Goal: Browse casually: Explore the website without a specific task or goal

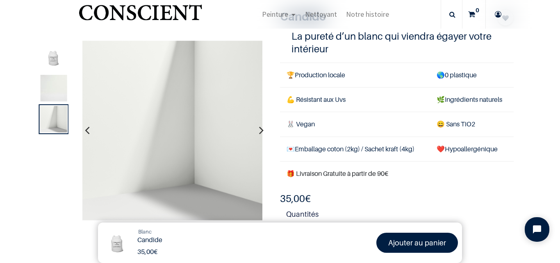
scroll to position [772, 0]
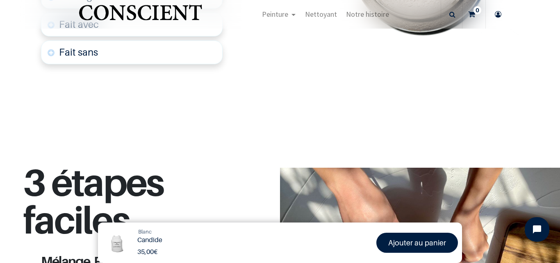
scroll to position [499, 0]
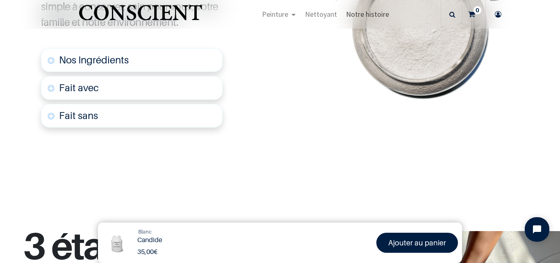
click at [377, 11] on span "Notre histoire" at bounding box center [367, 13] width 43 height 9
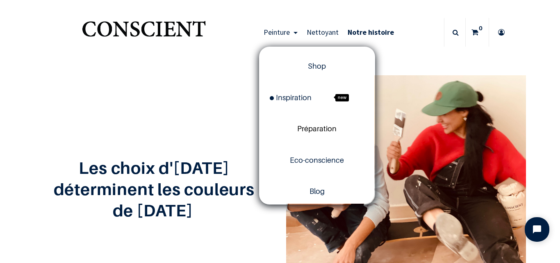
click at [317, 128] on span "Préparation" at bounding box center [316, 129] width 39 height 9
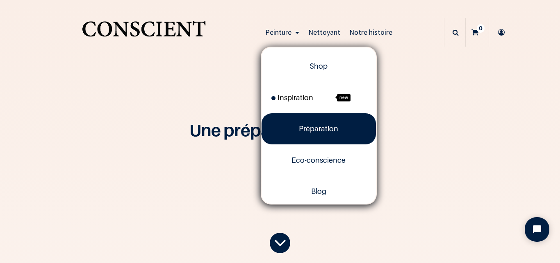
click at [302, 98] on span "Inspiration" at bounding box center [292, 97] width 42 height 9
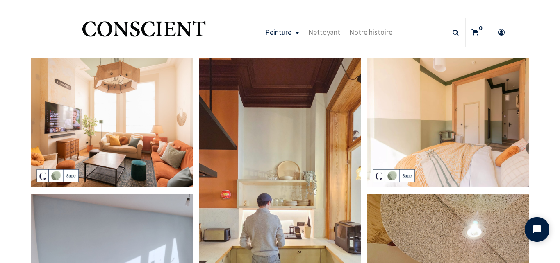
click at [414, 132] on img at bounding box center [447, 123] width 161 height 129
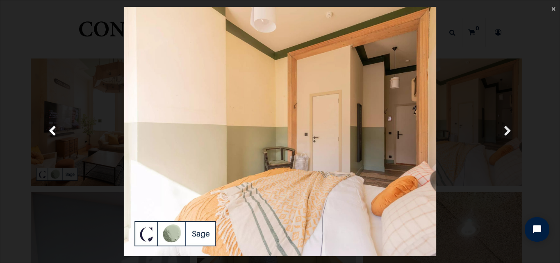
click at [505, 133] on span "Suivante" at bounding box center [507, 132] width 8 height 16
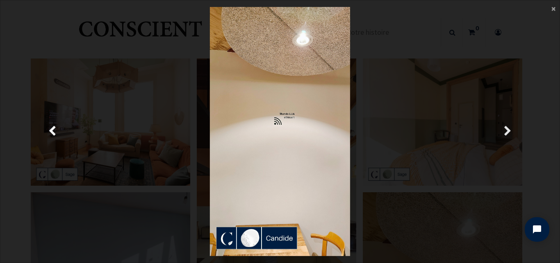
click at [505, 133] on span "Suivante" at bounding box center [507, 132] width 8 height 16
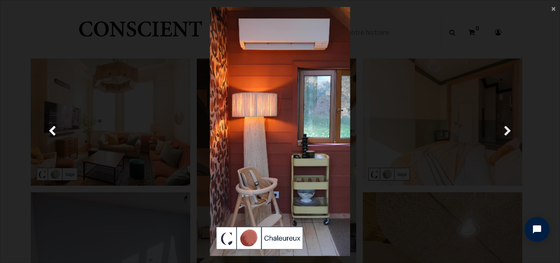
click at [505, 133] on span "Suivante" at bounding box center [507, 132] width 8 height 16
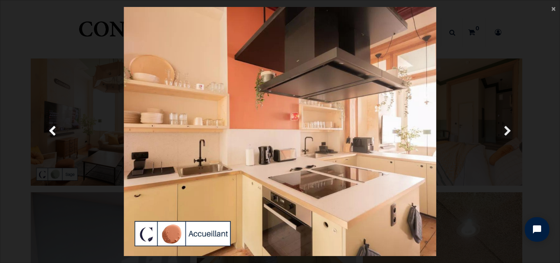
click at [505, 133] on span "Suivante" at bounding box center [507, 132] width 8 height 16
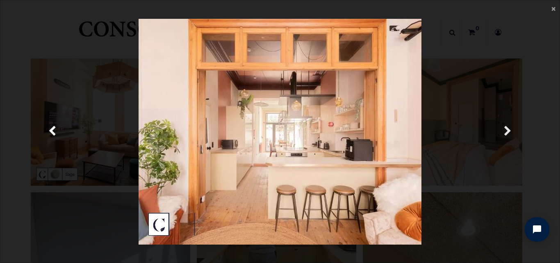
click at [505, 133] on span "Suivante" at bounding box center [507, 132] width 8 height 16
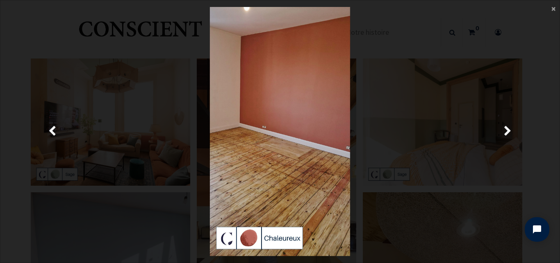
click at [559, 5] on div "× Fermer Précedent" at bounding box center [280, 131] width 560 height 263
click at [551, 9] on span "×" at bounding box center [553, 8] width 4 height 11
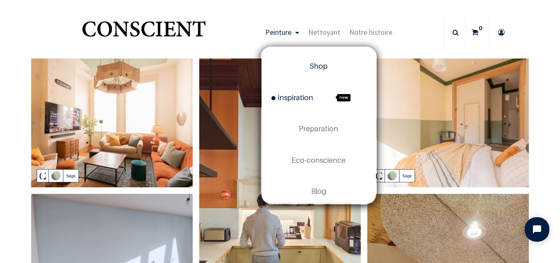
click at [309, 67] on span "Shop" at bounding box center [318, 66] width 18 height 9
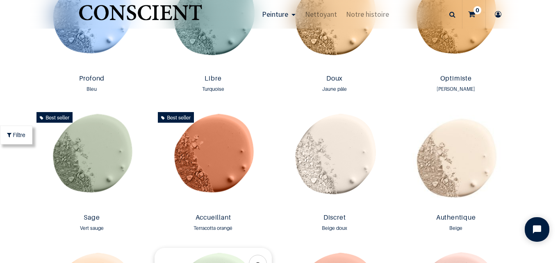
scroll to position [612, 0]
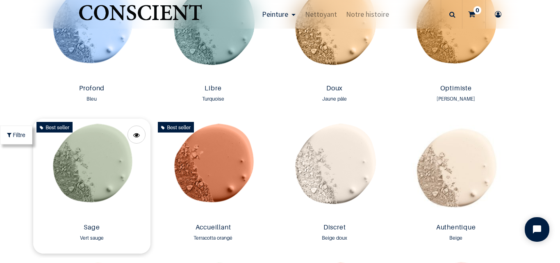
click at [119, 168] on img at bounding box center [91, 170] width 117 height 102
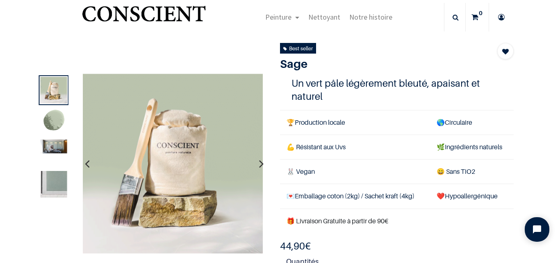
click at [50, 115] on img at bounding box center [54, 121] width 27 height 27
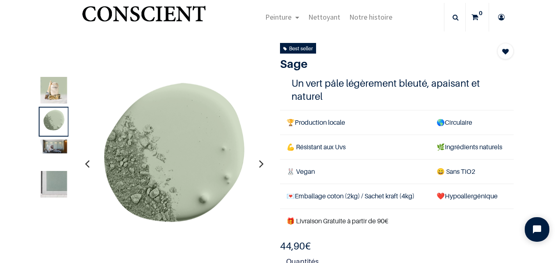
click at [54, 150] on img at bounding box center [54, 147] width 27 height 14
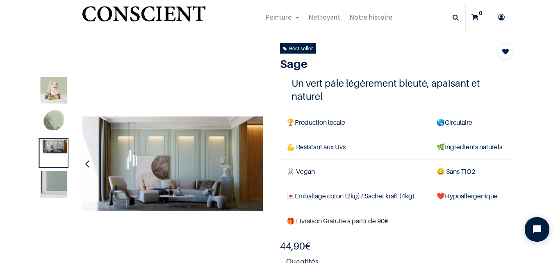
click at [58, 175] on img at bounding box center [54, 184] width 27 height 27
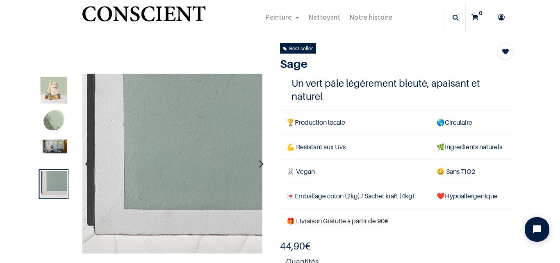
click at [56, 156] on div at bounding box center [54, 153] width 30 height 30
